Goal: Task Accomplishment & Management: Manage account settings

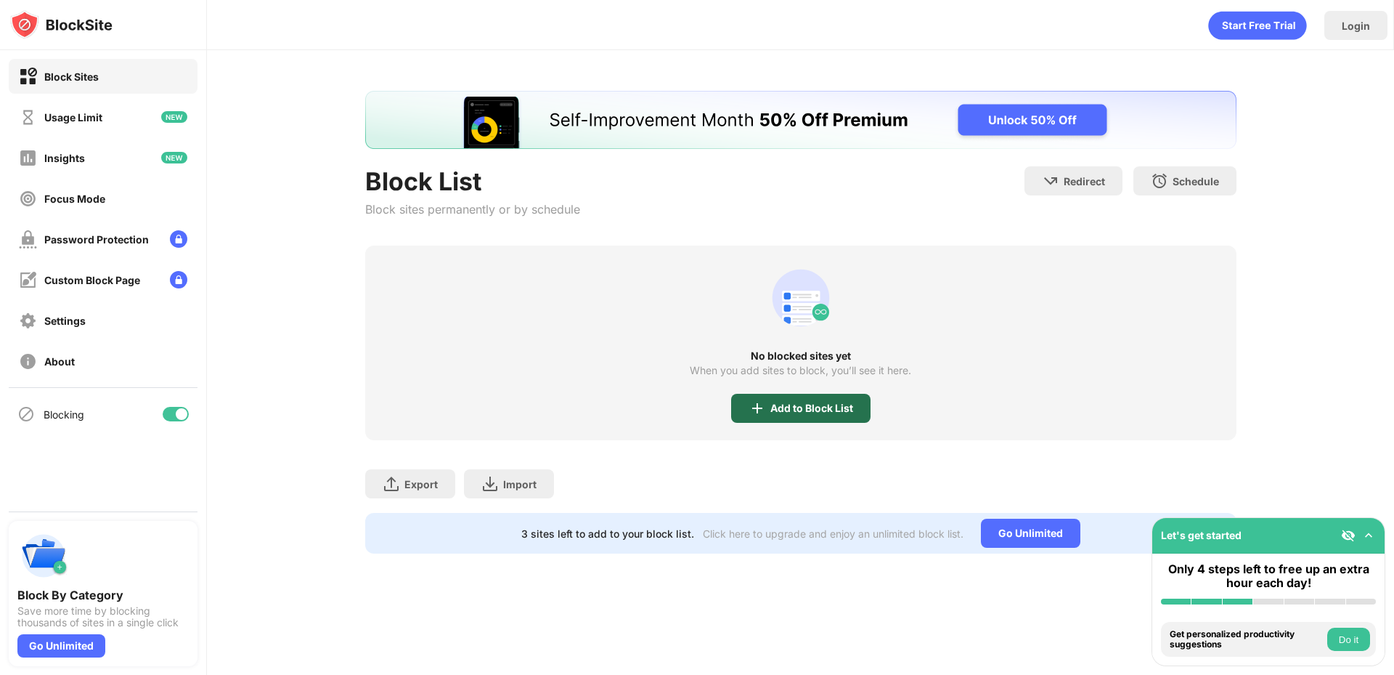
click at [814, 401] on div "Add to Block List" at bounding box center [800, 408] width 139 height 29
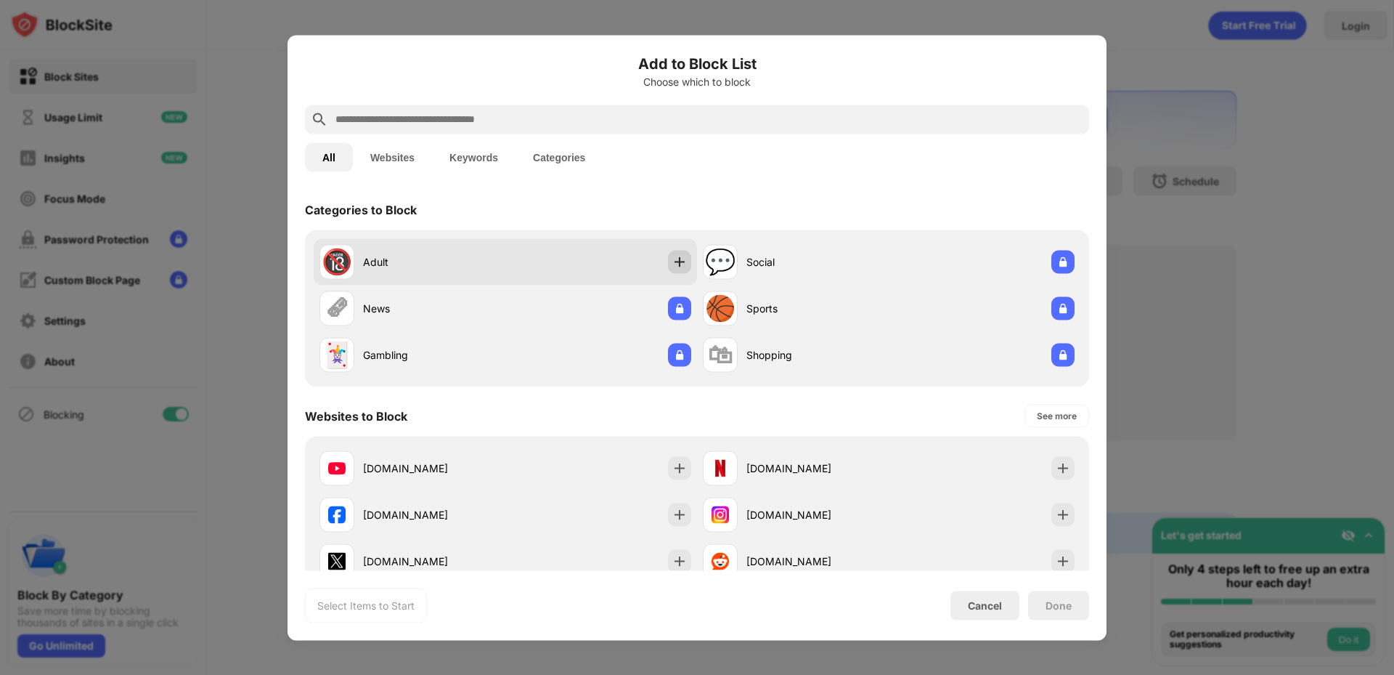
click at [673, 251] on div at bounding box center [679, 261] width 23 height 23
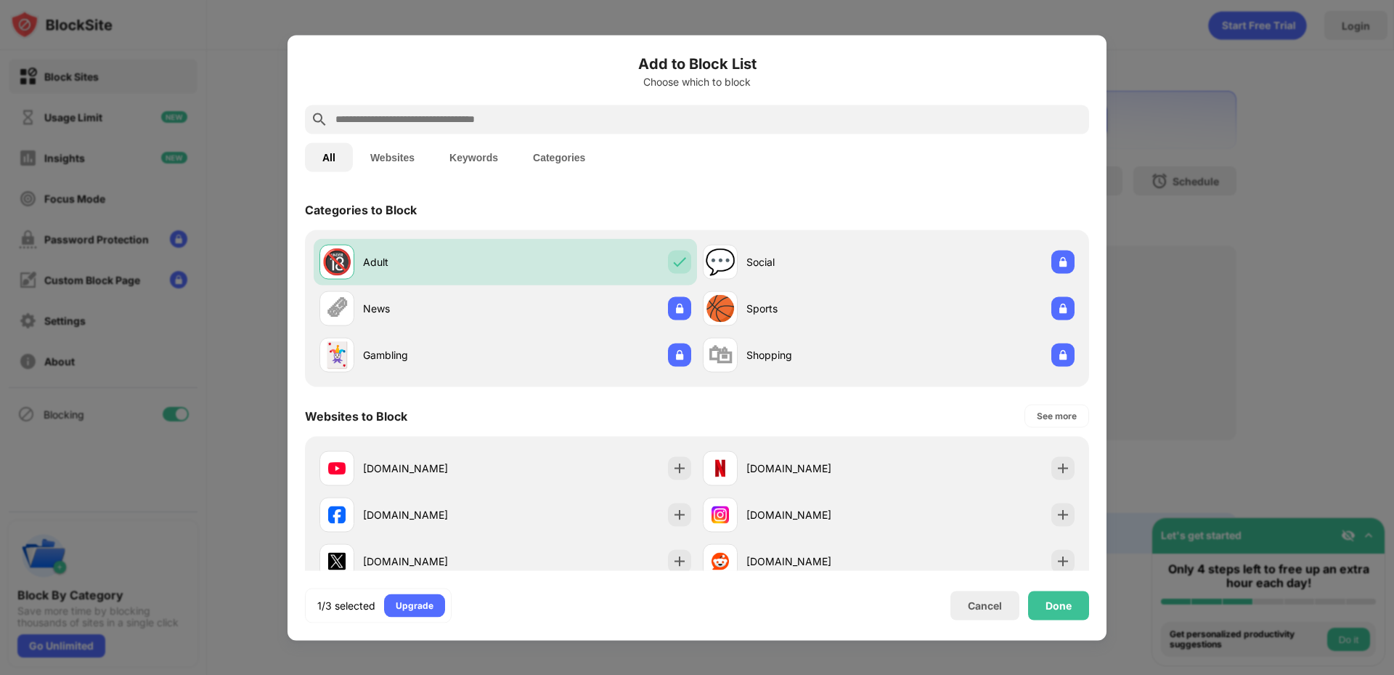
click at [749, 113] on input "text" at bounding box center [708, 118] width 749 height 17
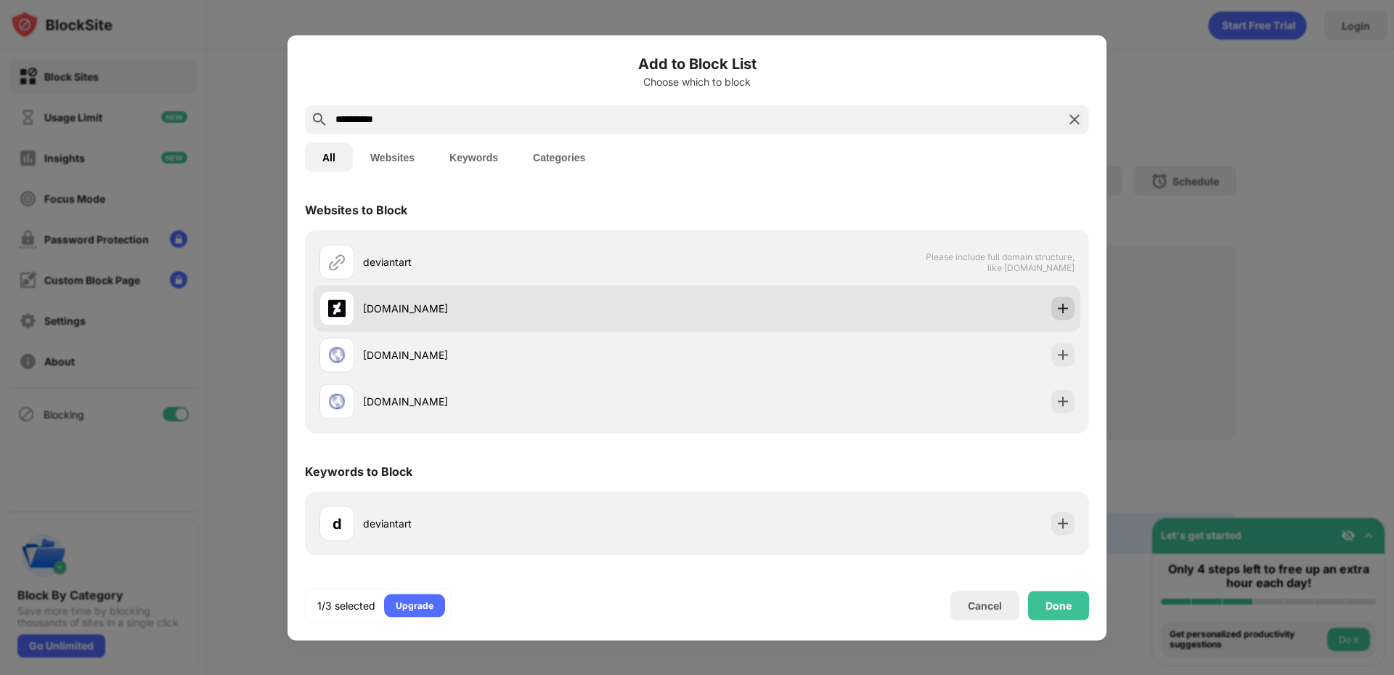
type input "**********"
click at [1070, 301] on div at bounding box center [1063, 307] width 23 height 23
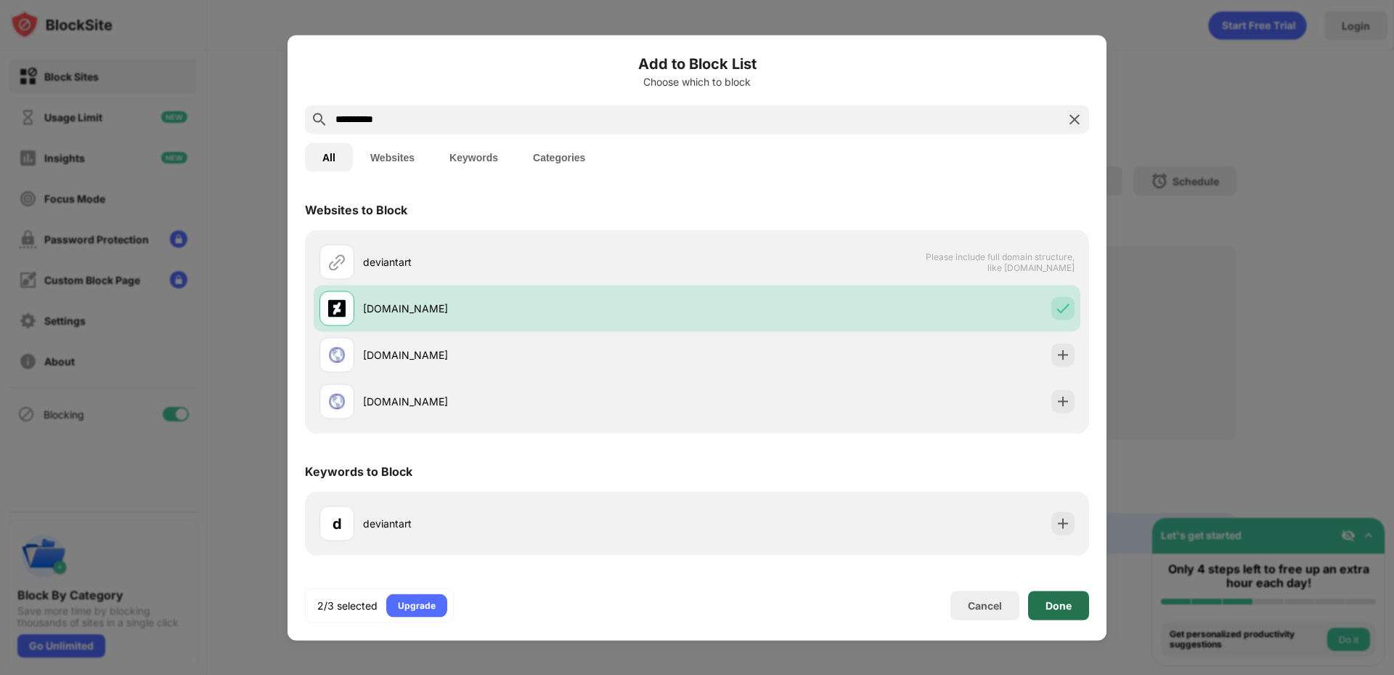
click at [1071, 595] on div "Done" at bounding box center [1058, 604] width 61 height 29
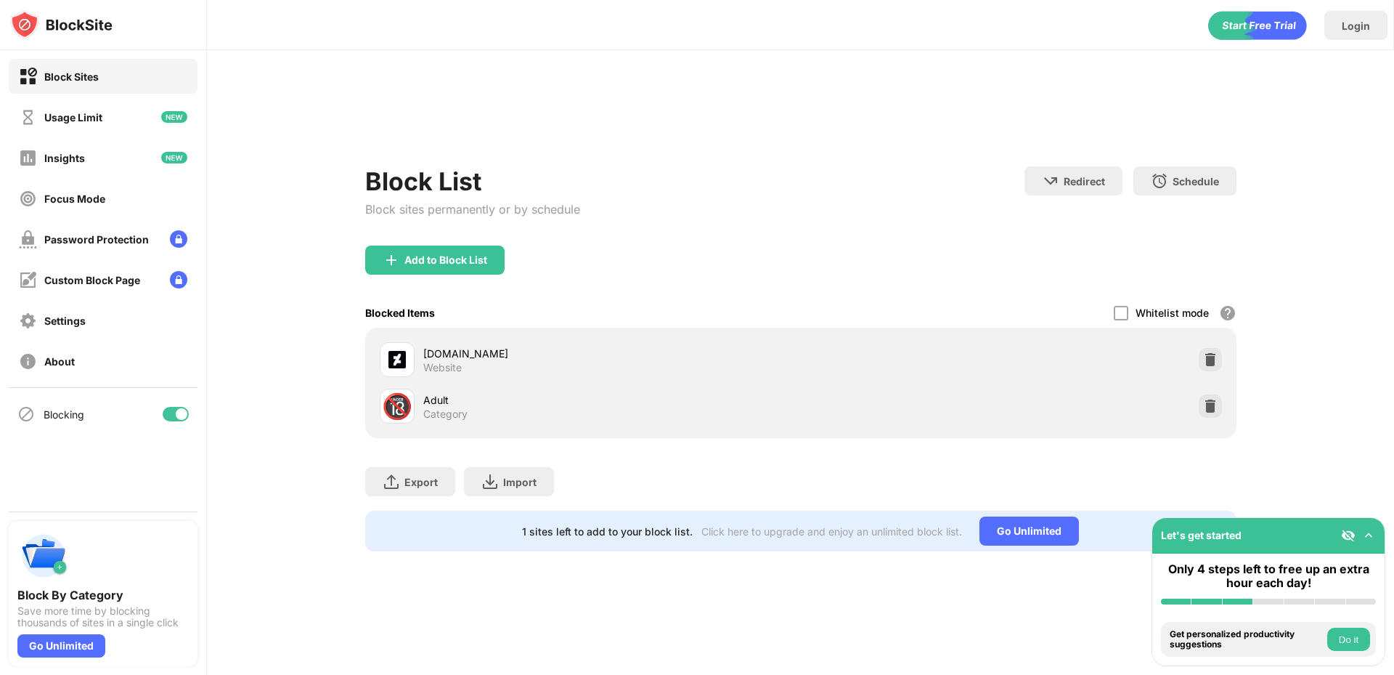
drag, startPoint x: 66, startPoint y: 674, endPoint x: 985, endPoint y: 34, distance: 1119.5
click at [985, 34] on div "Login" at bounding box center [800, 22] width 1187 height 44
click at [486, 253] on div "Add to Block List" at bounding box center [434, 259] width 139 height 29
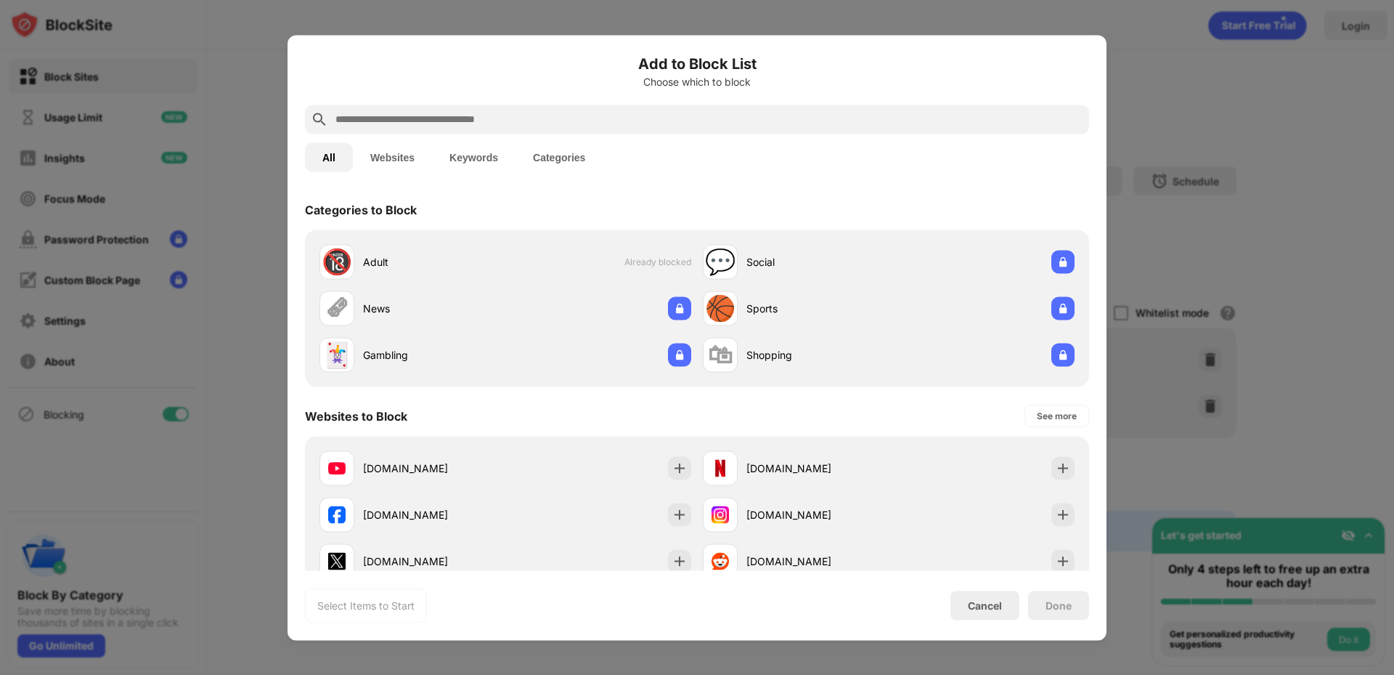
click at [641, 121] on input "text" at bounding box center [708, 118] width 749 height 17
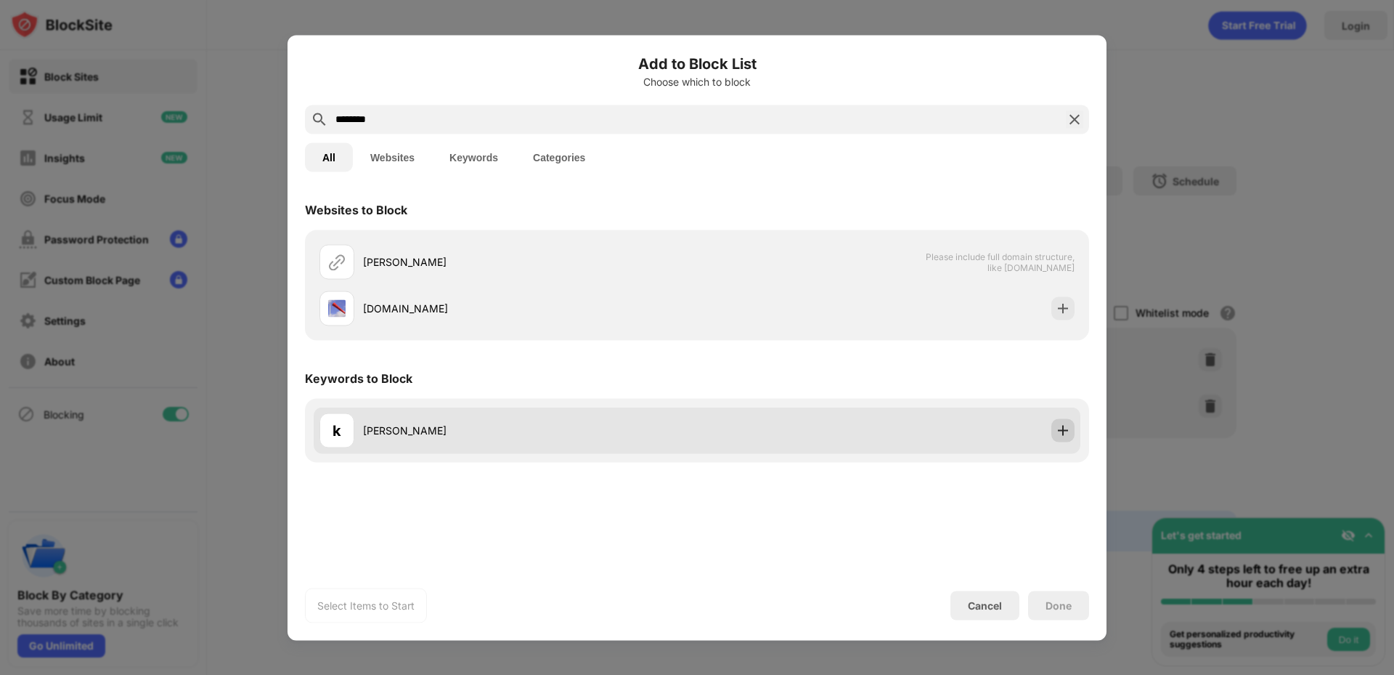
type input "********"
click at [1061, 433] on img at bounding box center [1063, 430] width 15 height 15
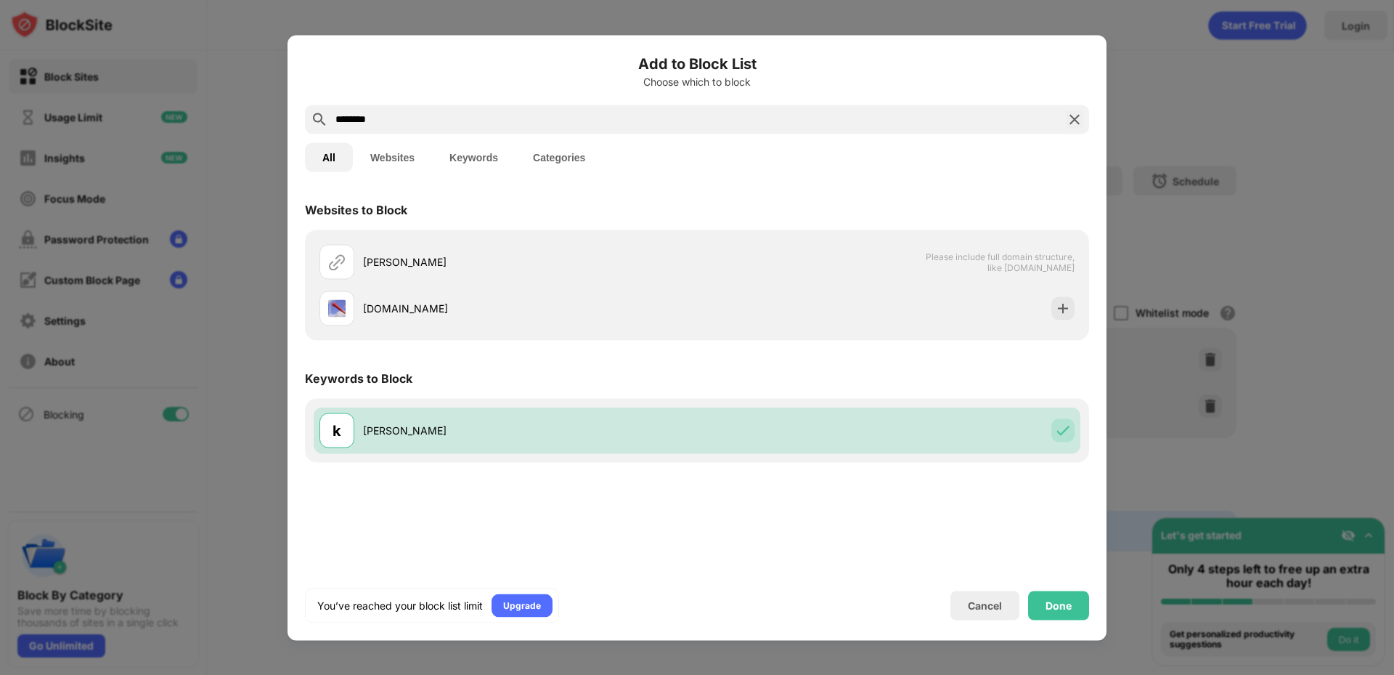
click at [1061, 596] on div "Done" at bounding box center [1058, 604] width 61 height 29
